Goal: Find specific page/section

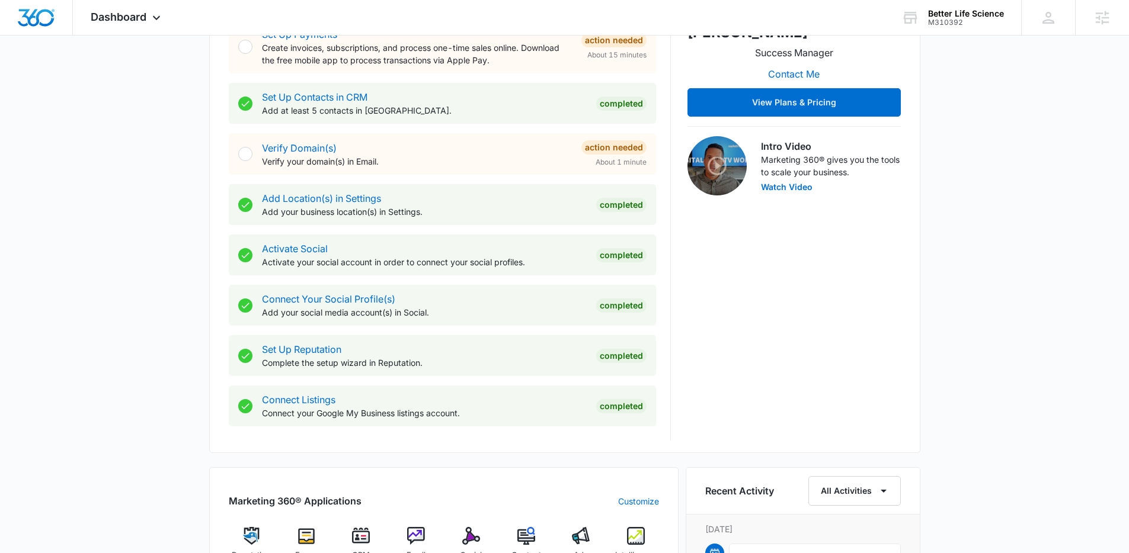
scroll to position [399, 0]
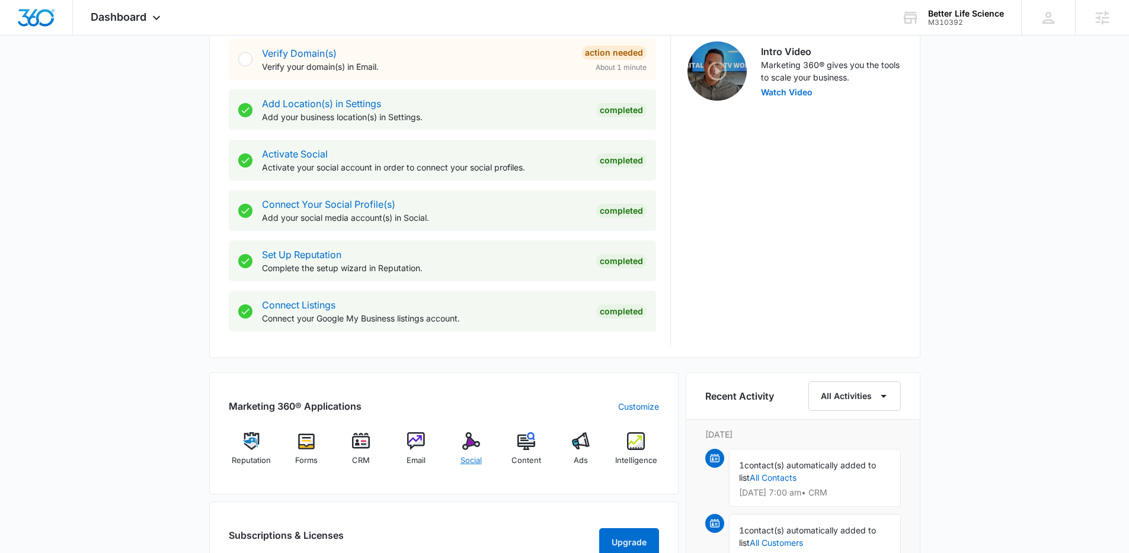
click at [467, 446] on img at bounding box center [471, 442] width 18 height 18
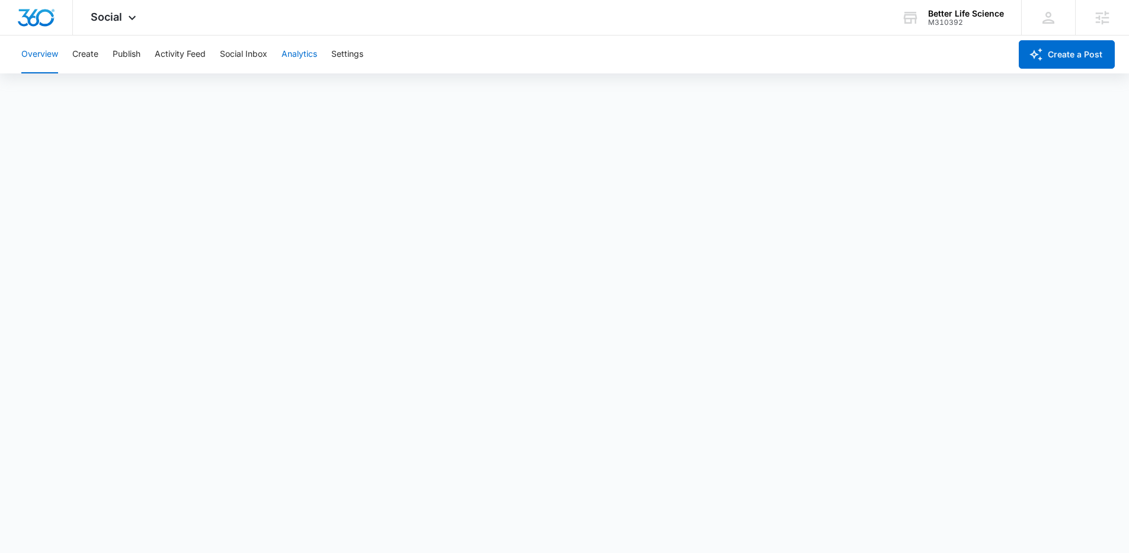
click at [299, 57] on button "Analytics" at bounding box center [299, 55] width 36 height 38
click at [388, 89] on button "Reports" at bounding box center [389, 90] width 30 height 33
